Goal: Task Accomplishment & Management: Manage account settings

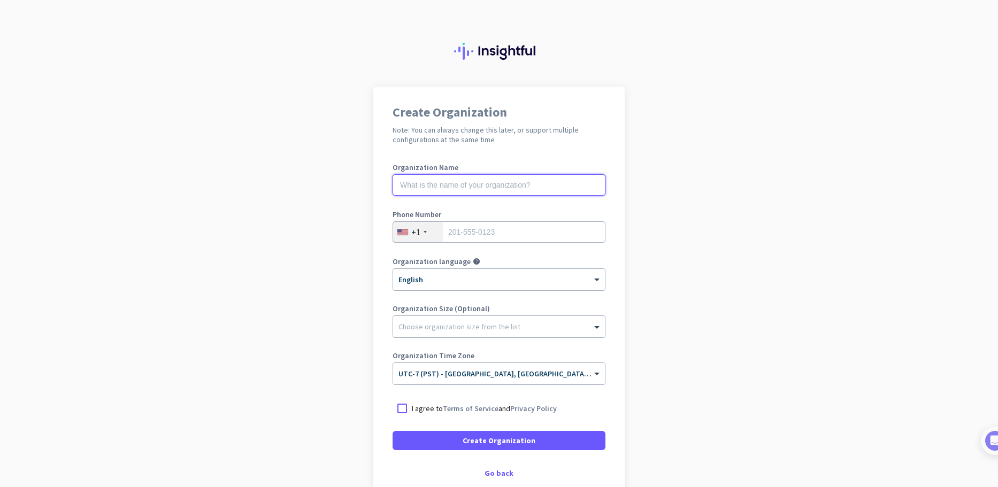
click at [506, 188] on input "text" at bounding box center [498, 184] width 213 height 21
type input "Project Musen"
type input "5412210745"
click at [480, 322] on div at bounding box center [499, 324] width 212 height 11
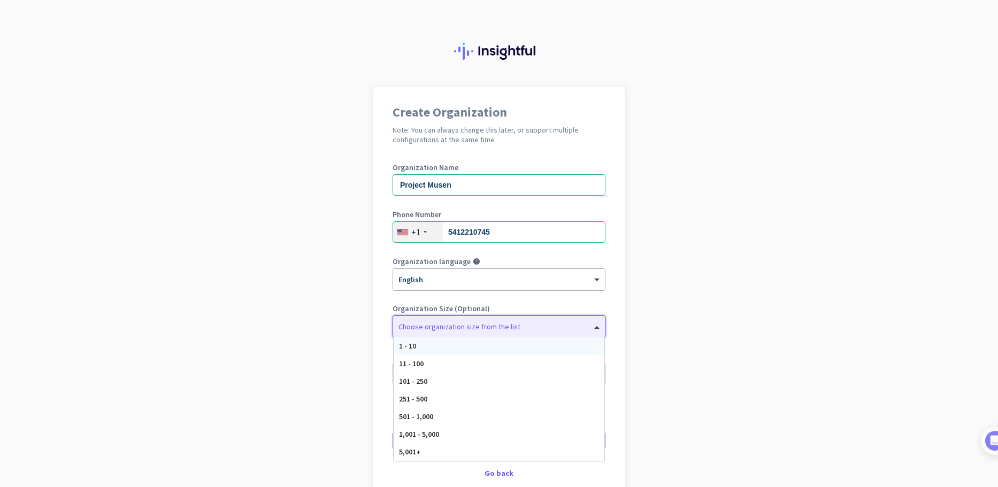
click at [684, 268] on app-onboarding-organization "Create Organization Note: You can always change this later, or support multiple…" at bounding box center [499, 318] width 998 height 463
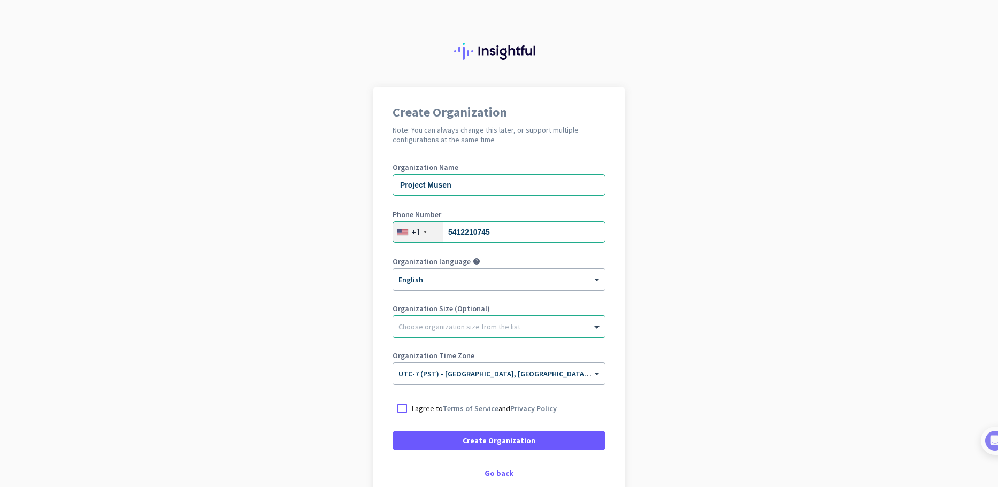
click at [473, 407] on link "Terms of Service" at bounding box center [471, 409] width 56 height 10
click at [403, 408] on div at bounding box center [401, 408] width 19 height 19
click at [428, 432] on span at bounding box center [498, 441] width 213 height 26
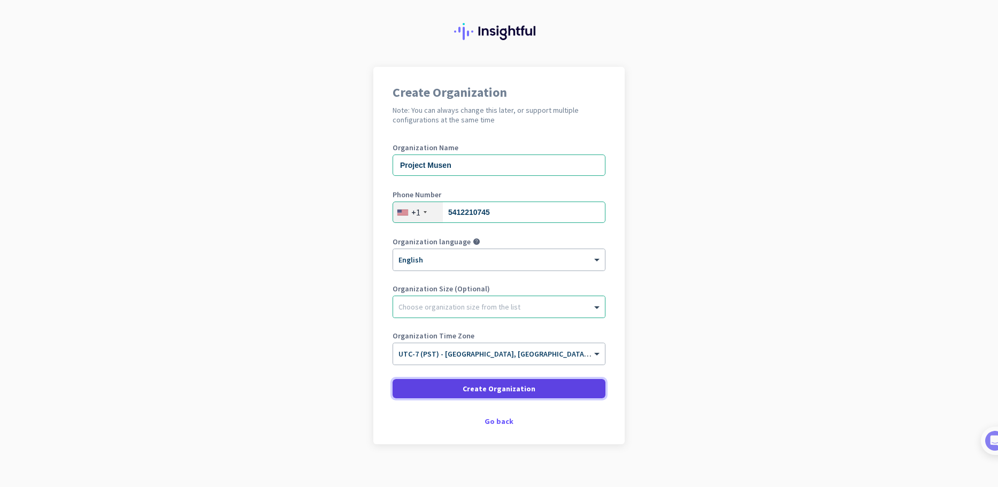
scroll to position [30, 0]
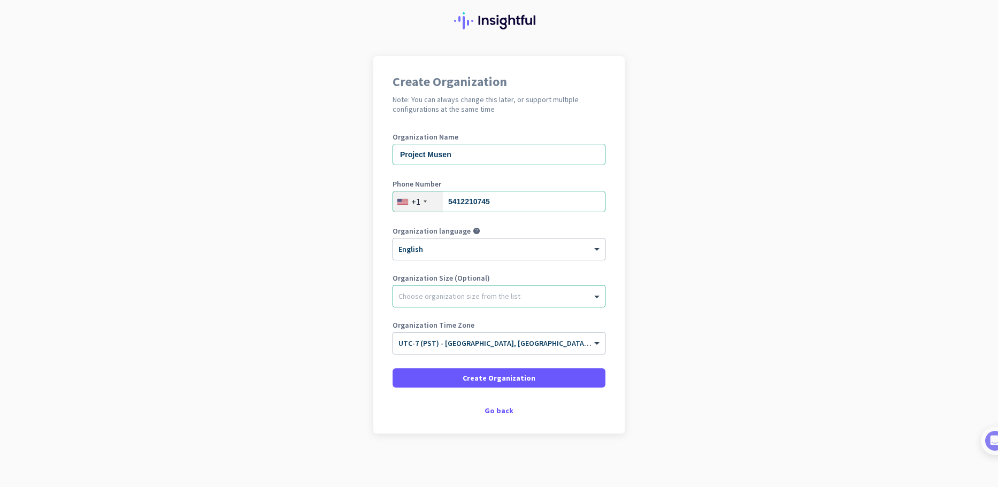
click at [496, 405] on div "Create Organization Note: You can always change this later, or support multiple…" at bounding box center [498, 244] width 251 height 377
click at [493, 413] on div "Go back" at bounding box center [498, 410] width 213 height 7
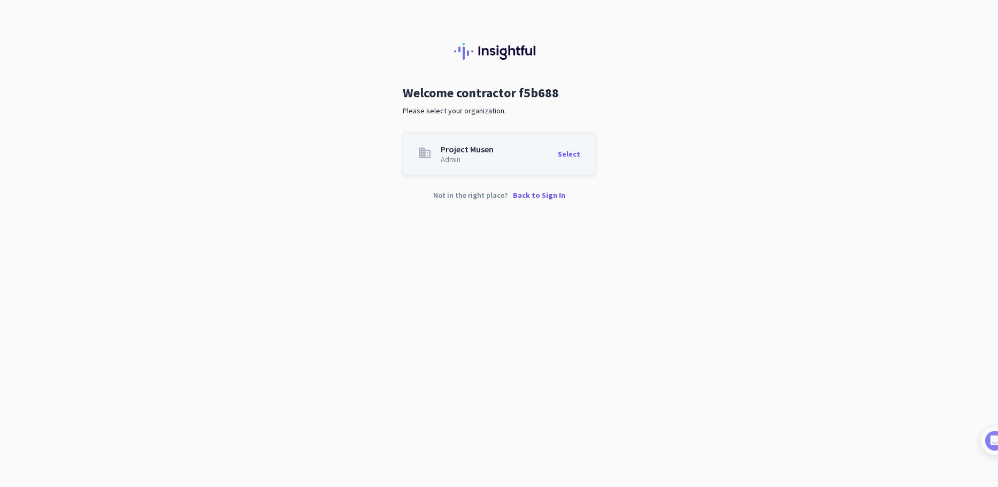
click at [571, 156] on div "Select" at bounding box center [569, 154] width 22 height 18
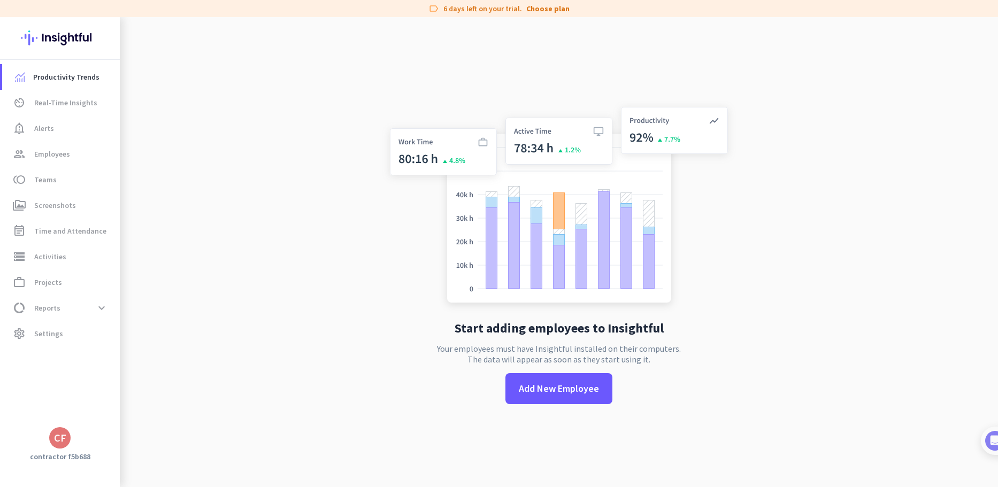
click at [835, 163] on app-no-employees "Start adding employees to Insightful Your employees must have Insightful instal…" at bounding box center [559, 260] width 878 height 487
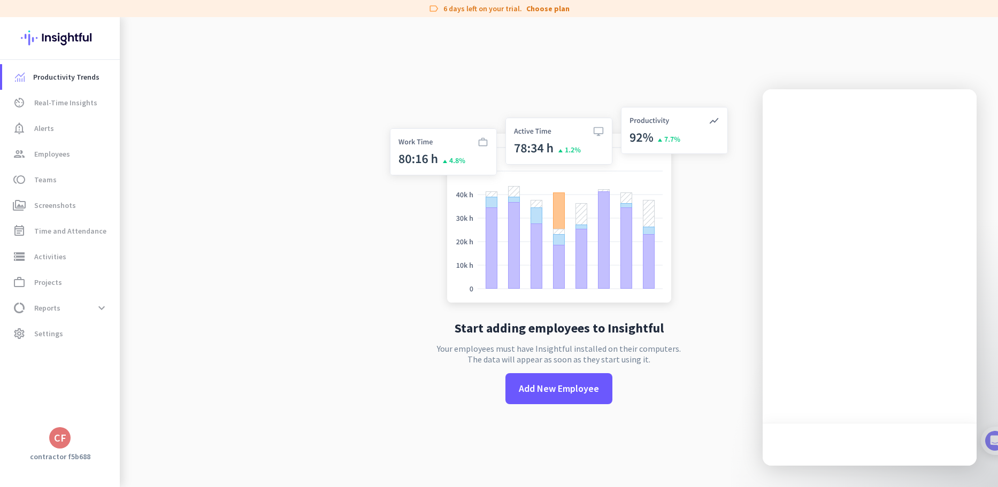
click at [367, 230] on app-no-employees "Start adding employees to Insightful Your employees must have Insightful instal…" at bounding box center [559, 260] width 878 height 487
click at [44, 334] on span "Settings" at bounding box center [48, 333] width 29 height 13
click at [55, 333] on span "Settings" at bounding box center [48, 333] width 29 height 13
click at [55, 332] on span "Settings" at bounding box center [48, 333] width 29 height 13
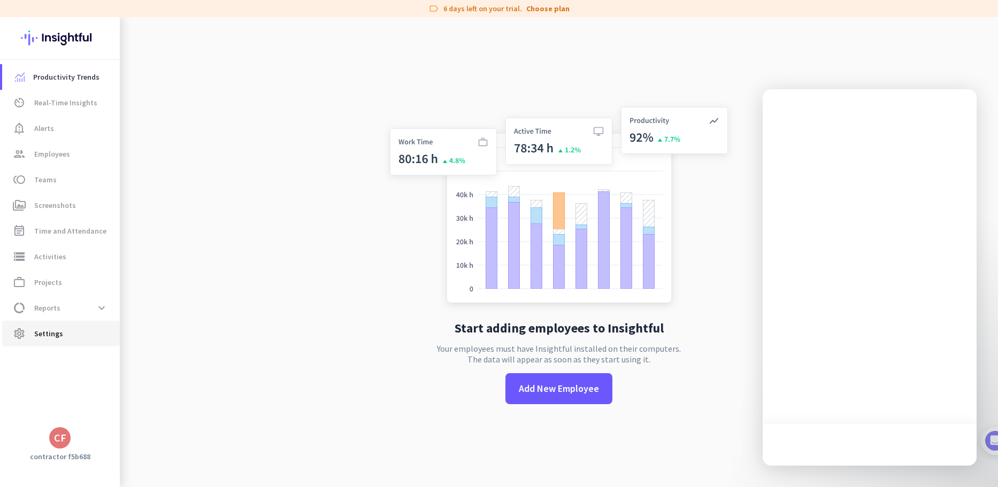
click at [55, 332] on span "Settings" at bounding box center [48, 333] width 29 height 13
click at [62, 310] on span "data_usage Reports expand_more" at bounding box center [61, 307] width 101 height 19
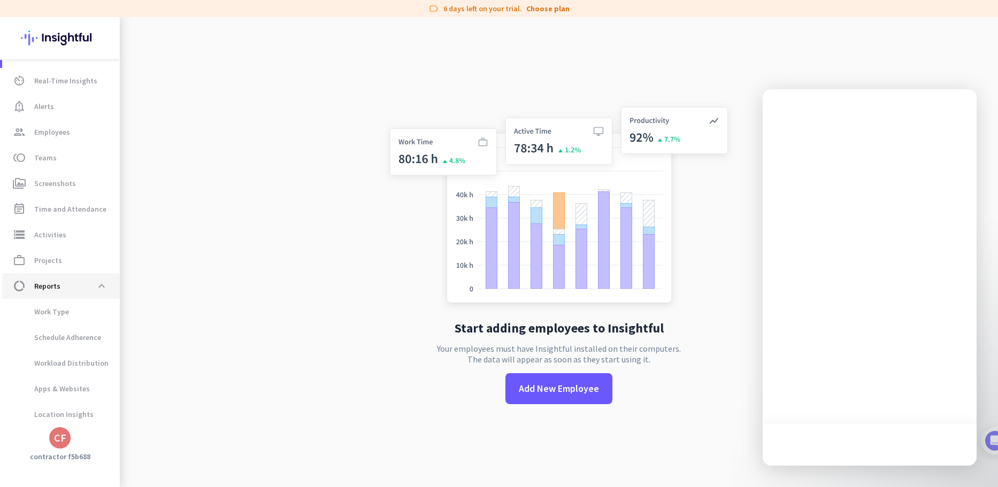
click at [68, 284] on span "data_usage Reports expand_less" at bounding box center [61, 285] width 101 height 19
click at [99, 283] on span at bounding box center [101, 285] width 19 height 19
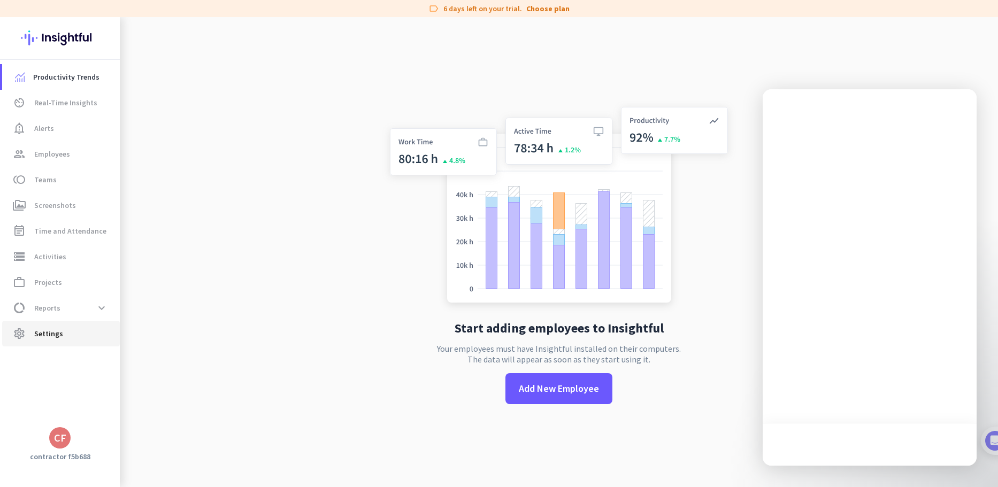
click at [62, 335] on span "settings Settings" at bounding box center [61, 333] width 101 height 13
click at [60, 333] on span "Settings" at bounding box center [48, 333] width 29 height 13
click at [746, 149] on app-no-employees "Start adding employees to Insightful Your employees must have Insightful instal…" at bounding box center [559, 260] width 878 height 487
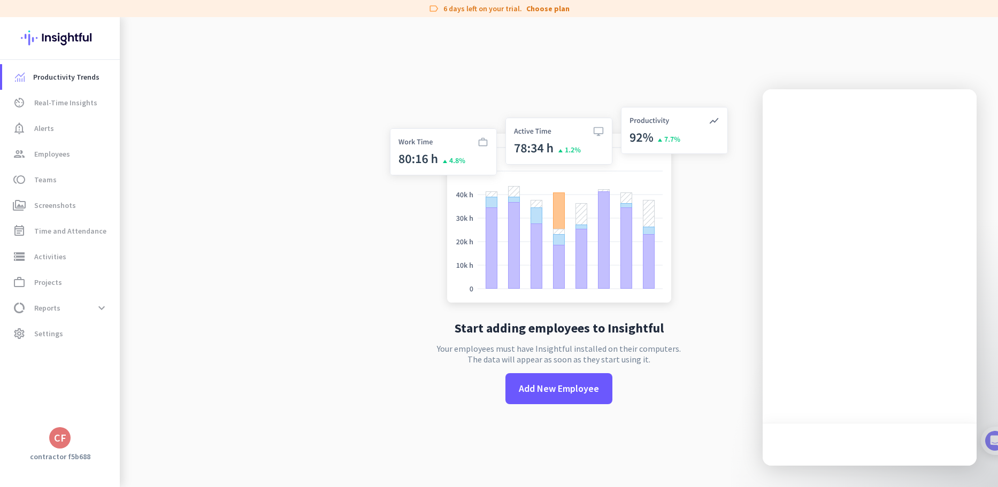
click at [704, 438] on div "Start adding employees to Insightful Your employees must have Insightful instal…" at bounding box center [559, 260] width 354 height 487
click at [298, 79] on app-no-employees "Start adding employees to Insightful Your employees must have Insightful instal…" at bounding box center [559, 260] width 878 height 487
click at [56, 338] on span "Settings" at bounding box center [48, 333] width 29 height 13
click at [309, 164] on app-no-employees "Start adding employees to Insightful Your employees must have Insightful instal…" at bounding box center [559, 260] width 878 height 487
click at [608, 79] on div "Start adding employees to Insightful Your employees must have Insightful instal…" at bounding box center [559, 260] width 354 height 487
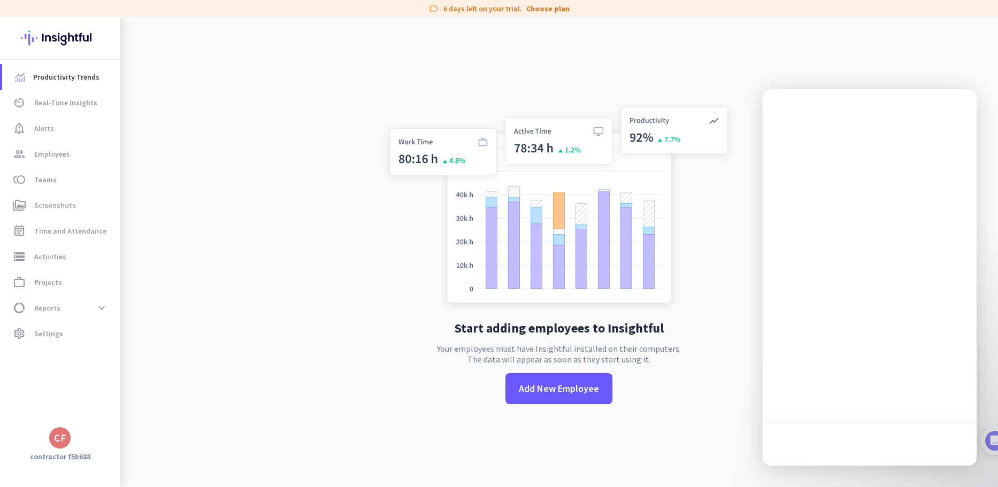
click at [677, 67] on div "Start adding employees to Insightful Your employees must have Insightful instal…" at bounding box center [559, 260] width 354 height 487
